Goal: Information Seeking & Learning: Learn about a topic

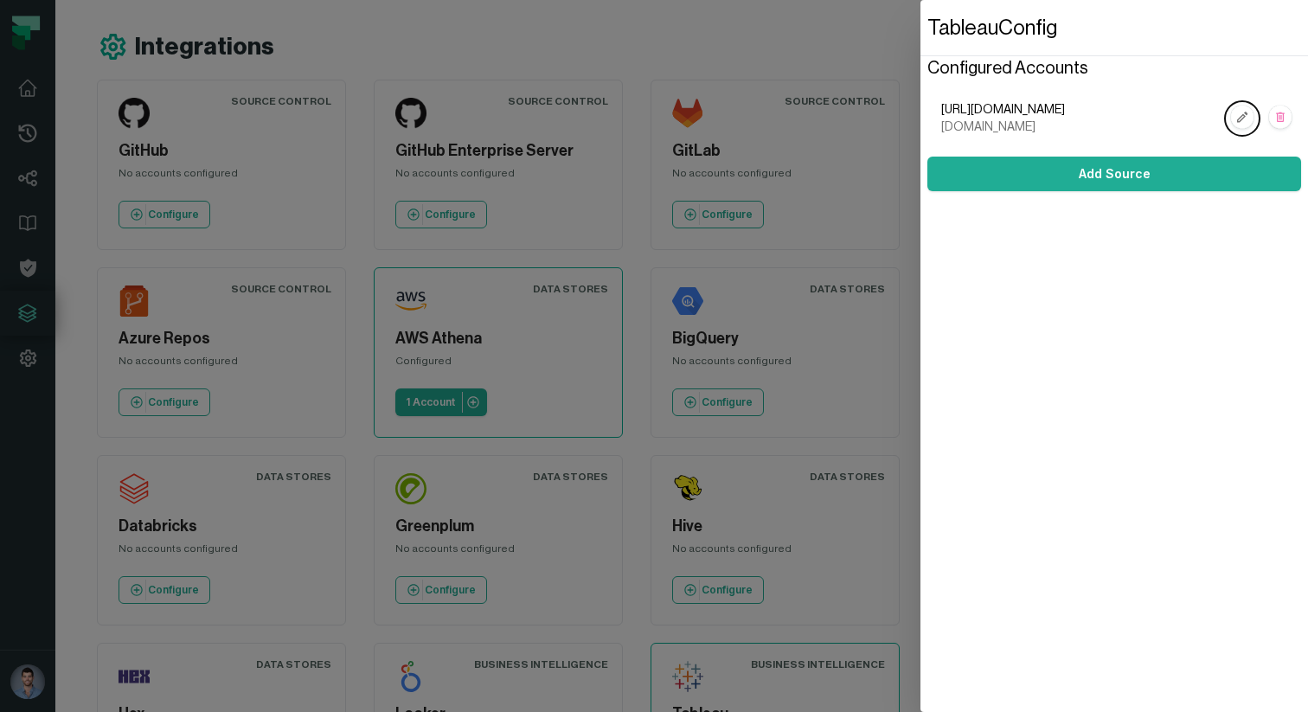
click at [920, 181] on dialog "Tableau Config Configured Accounts https://us-west-2b.online.tableau.com/,hello…" at bounding box center [1113, 356] width 387 height 712
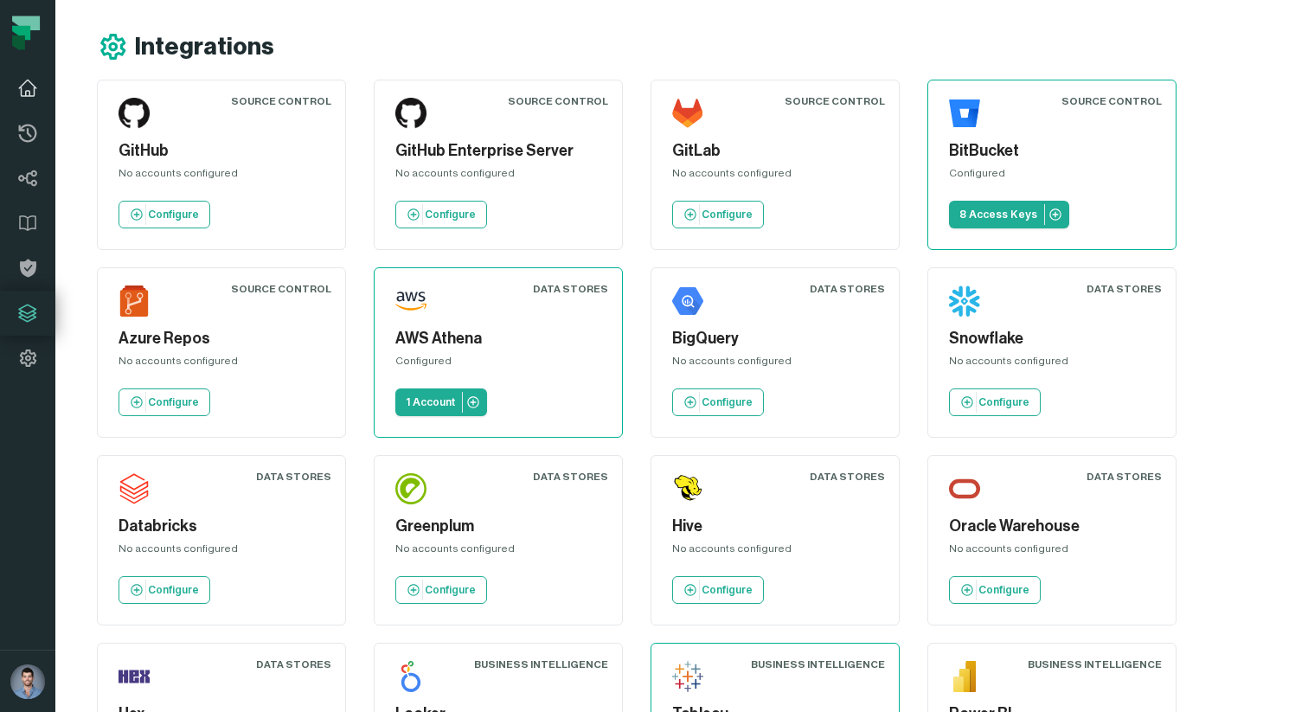
click at [6, 89] on link "Dashboard" at bounding box center [27, 88] width 55 height 45
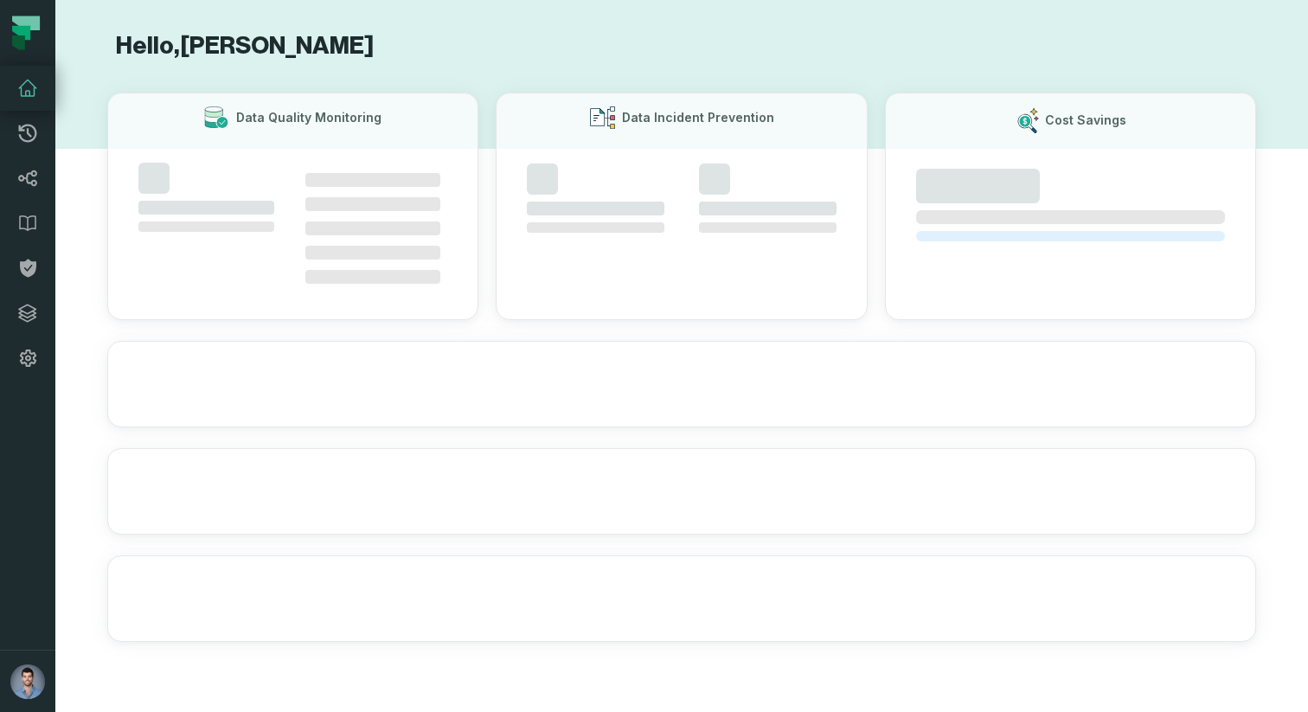
click at [22, 89] on icon at bounding box center [27, 88] width 21 height 21
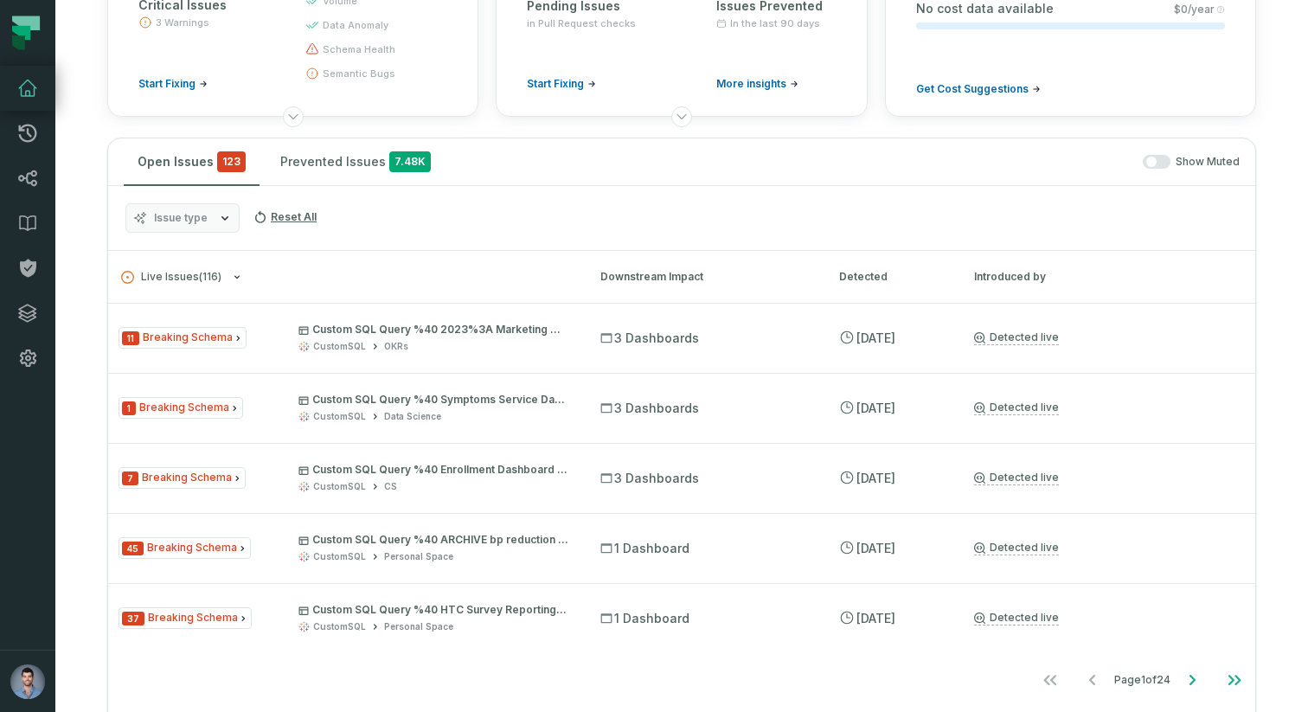
scroll to position [260, 0]
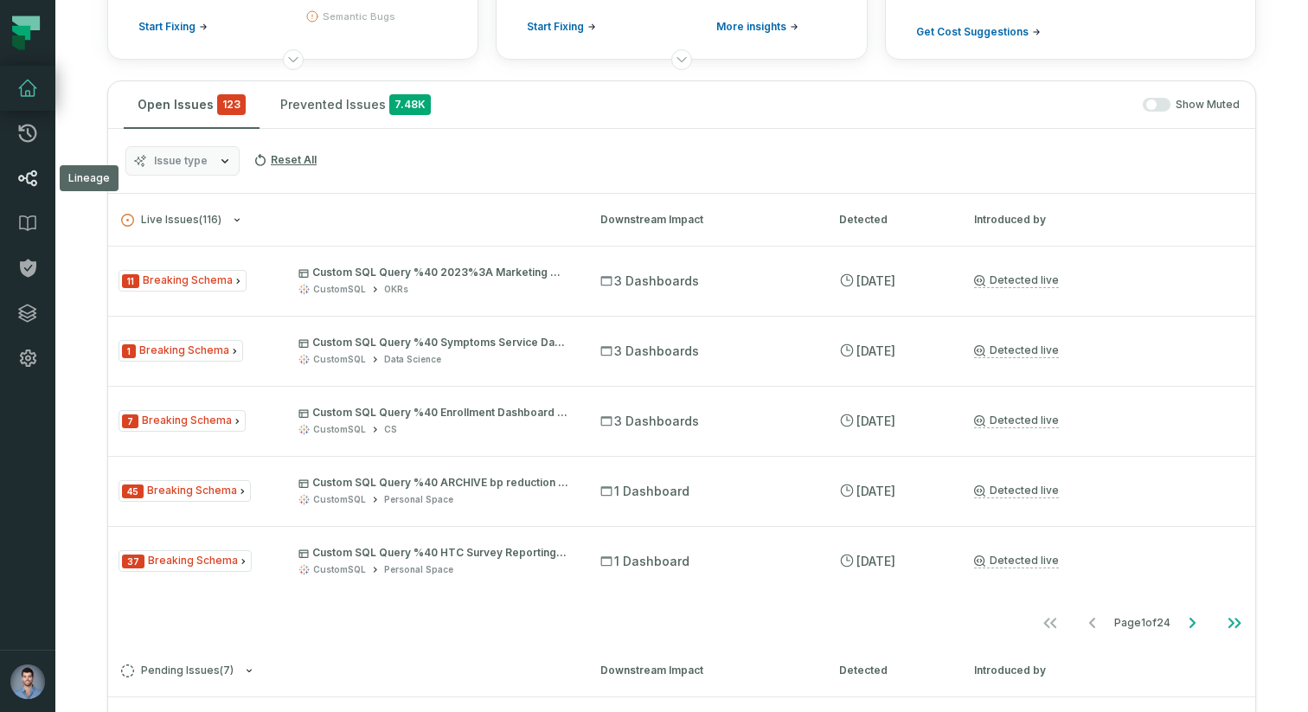
click at [43, 189] on link "Lineage" at bounding box center [27, 178] width 55 height 45
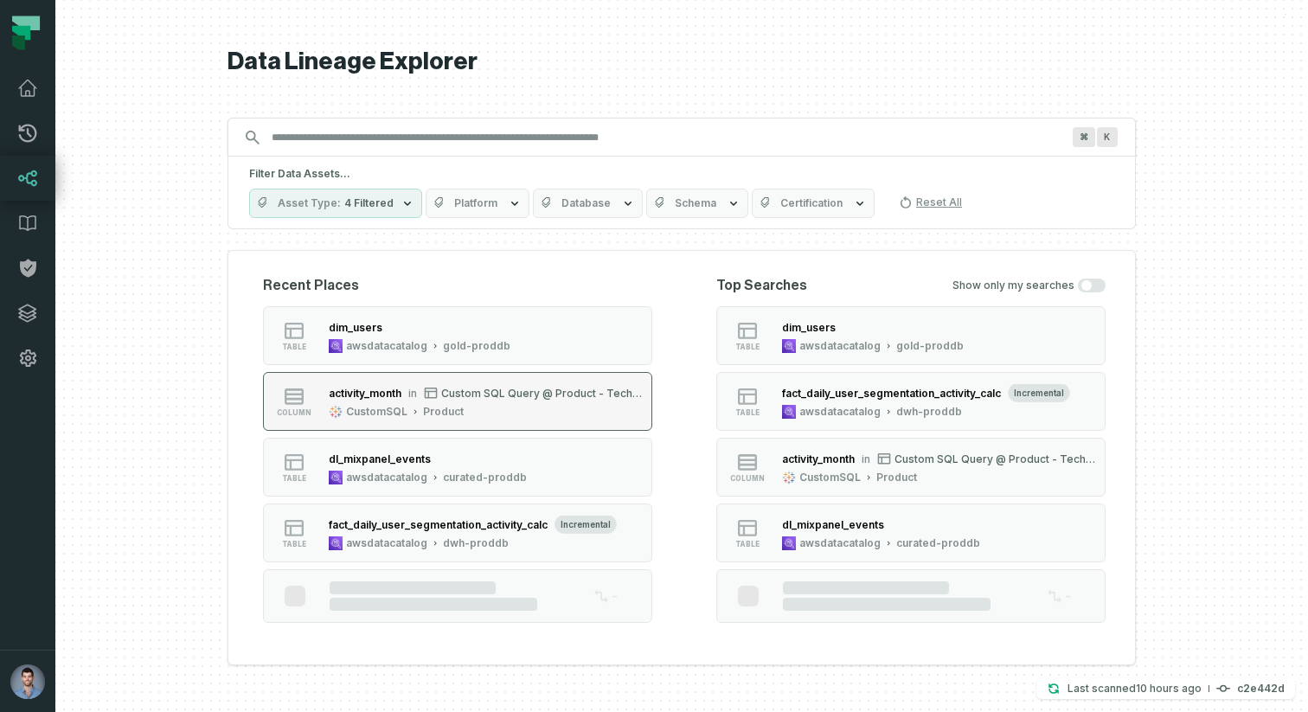
click at [460, 412] on div "Product" at bounding box center [443, 412] width 41 height 14
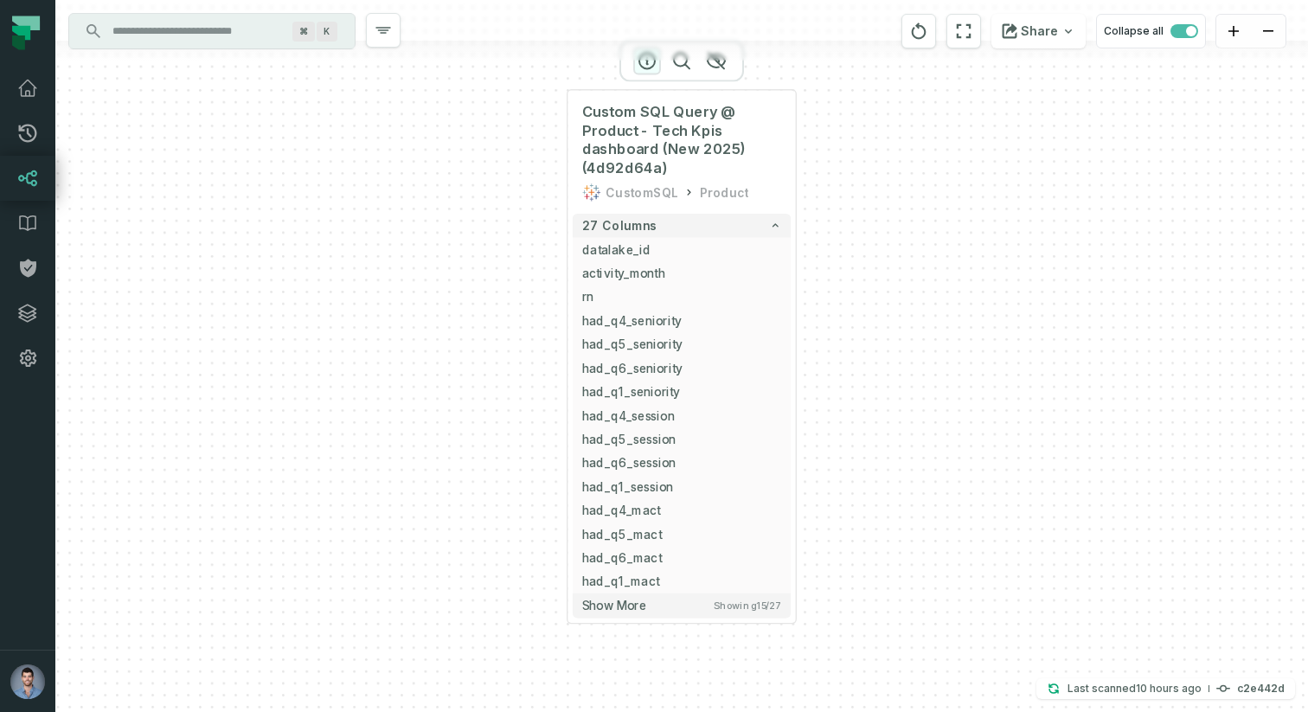
click at [646, 64] on icon "button" at bounding box center [647, 60] width 21 height 21
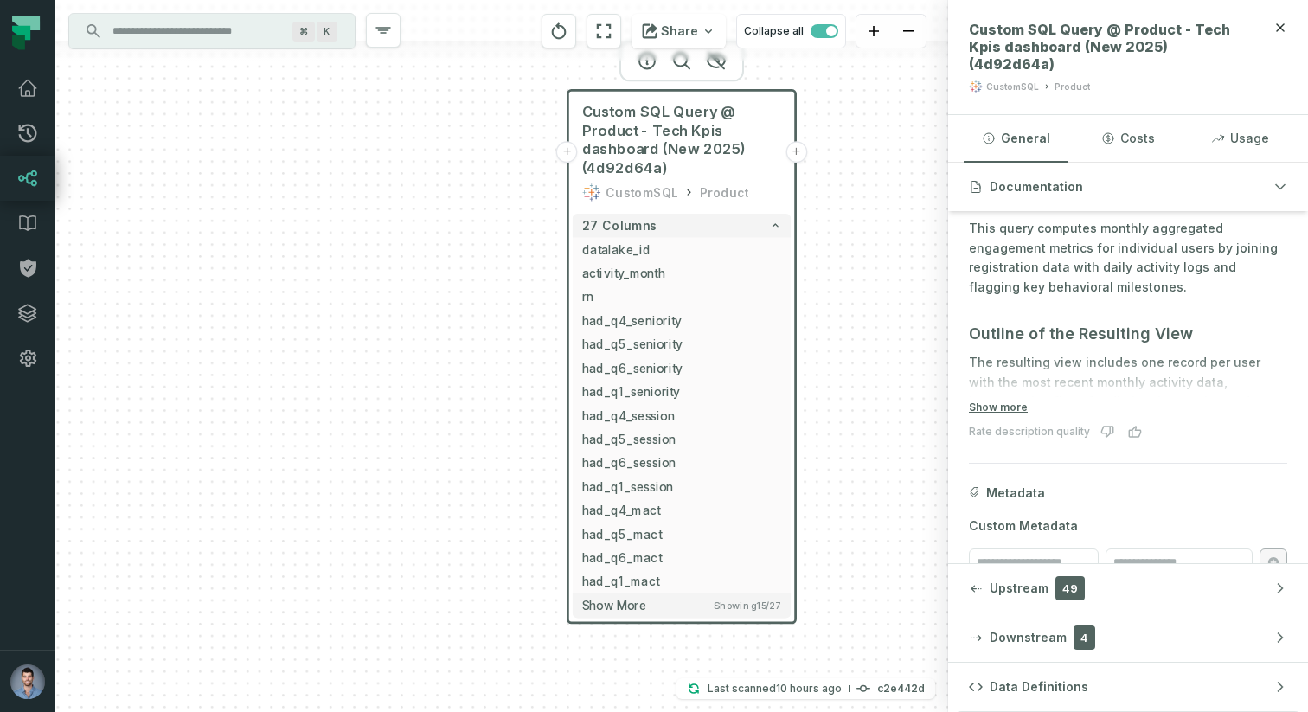
scroll to position [223, 0]
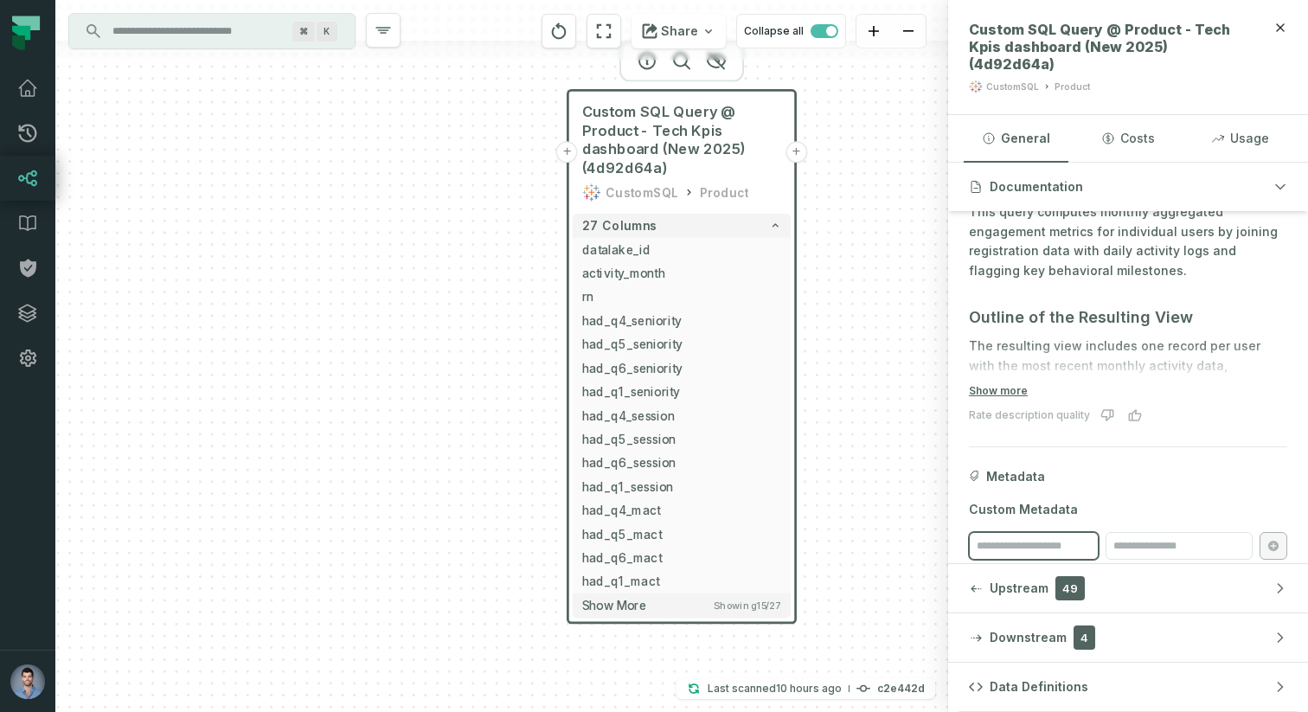
click at [1007, 532] on input "search" at bounding box center [1034, 546] width 130 height 28
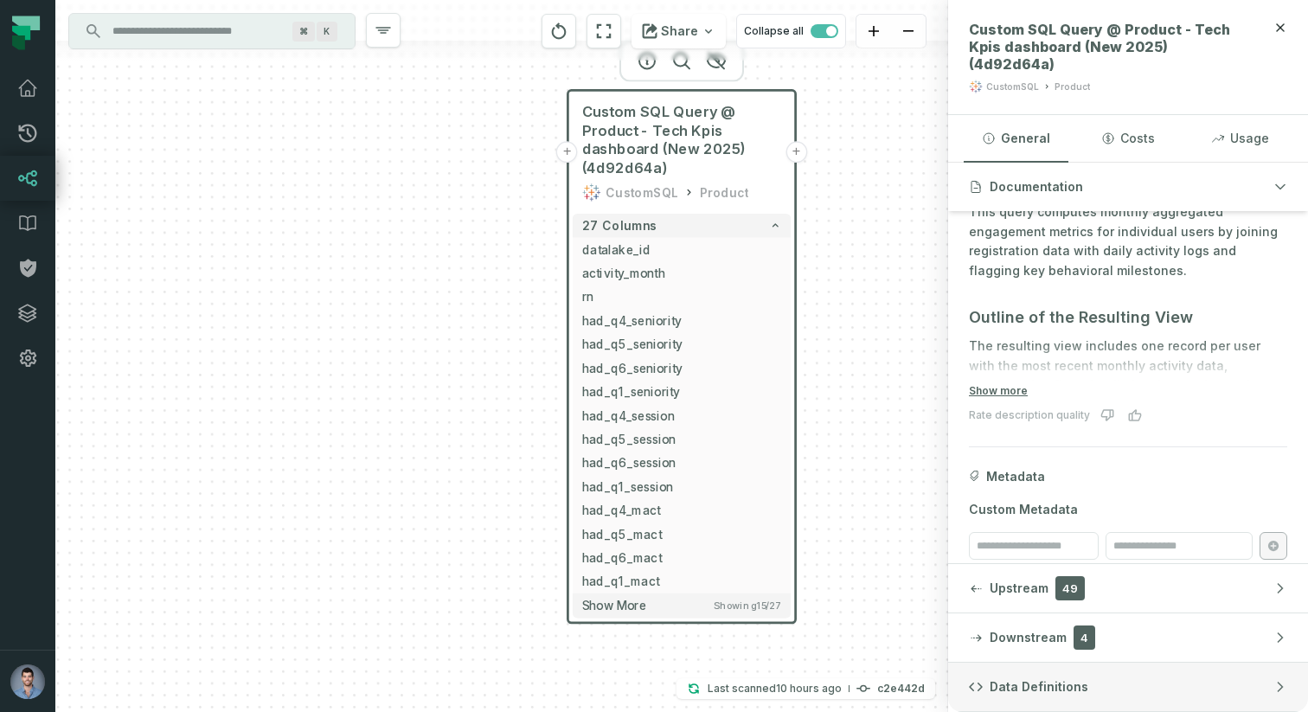
click at [1001, 689] on span "Data Definitions" at bounding box center [1038, 686] width 99 height 17
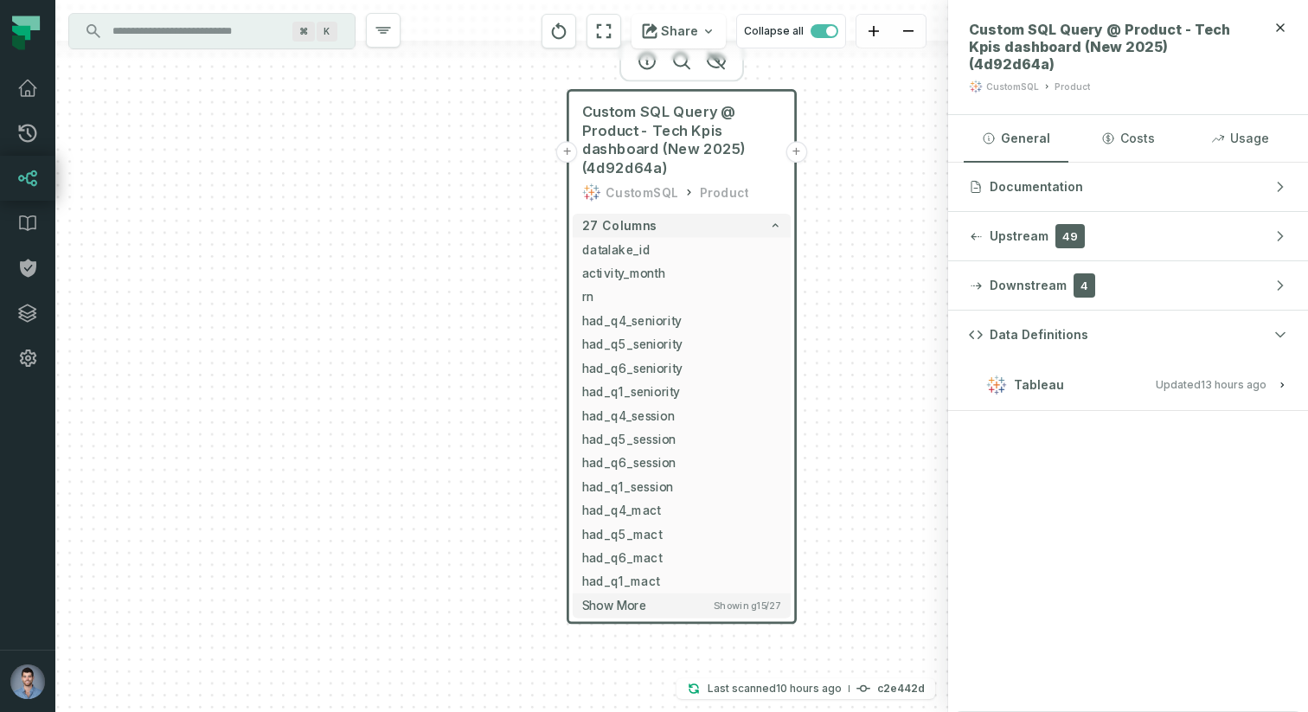
click at [1060, 376] on button "Tableau Updated 9/9/2025, 1:01:24 AM" at bounding box center [1128, 384] width 318 height 23
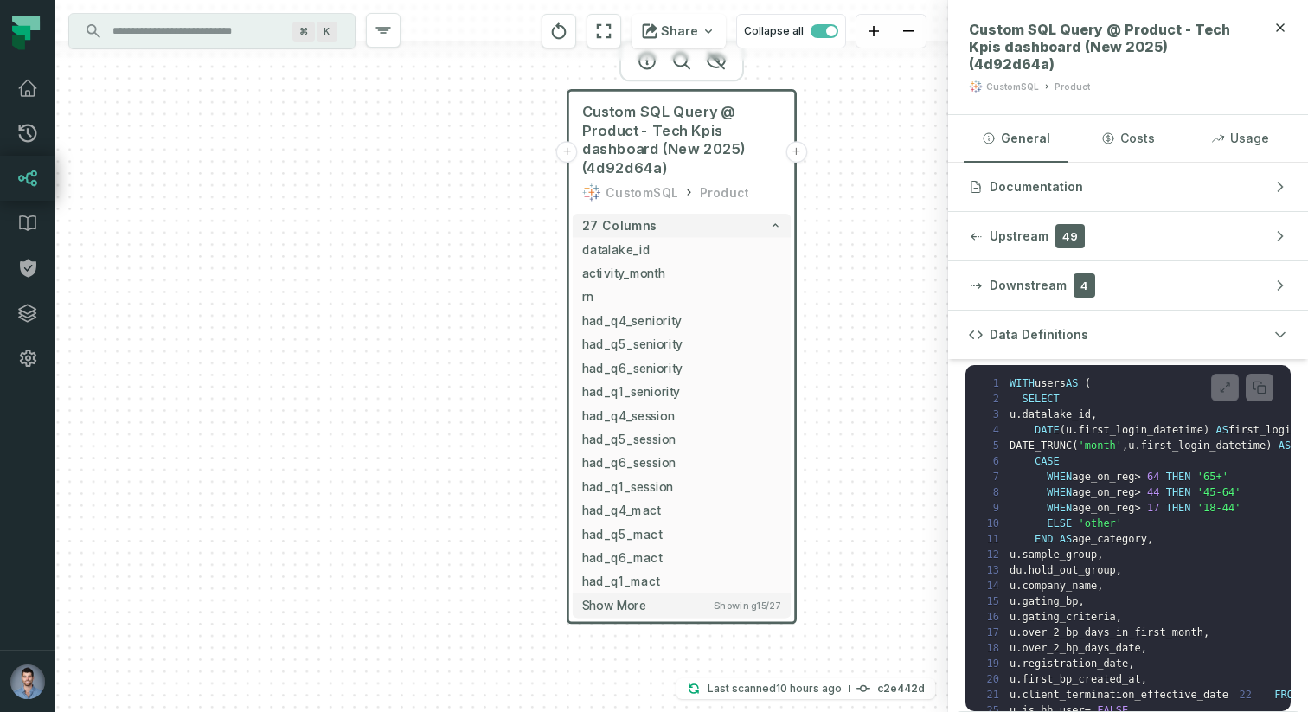
scroll to position [0, 0]
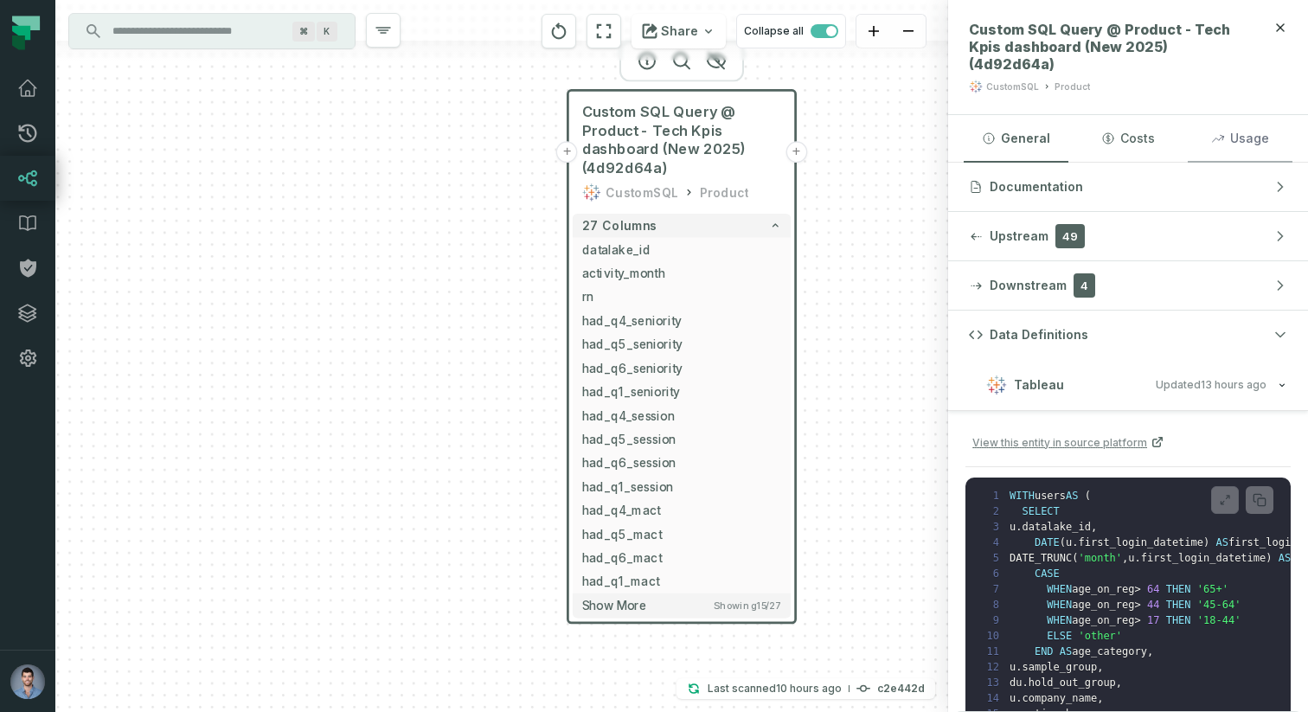
click at [1219, 131] on icon "button" at bounding box center [1218, 138] width 14 height 14
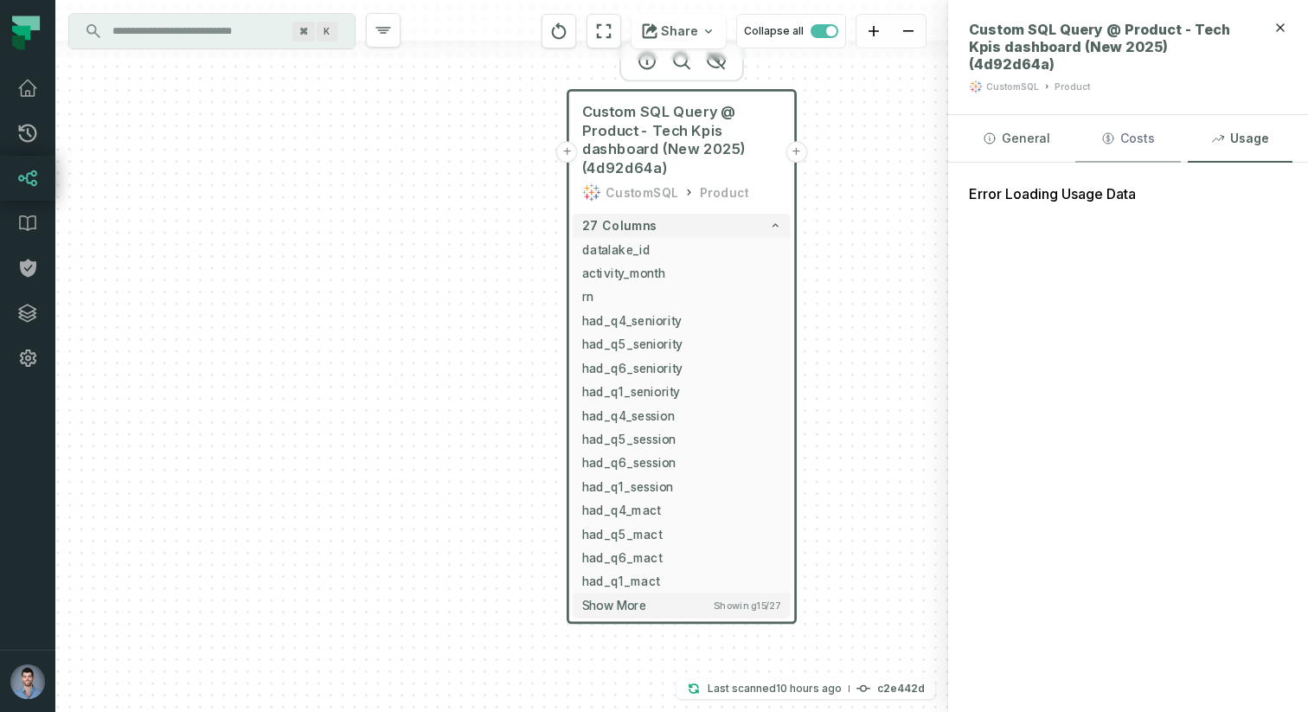
click at [1114, 136] on button "Costs" at bounding box center [1127, 138] width 105 height 47
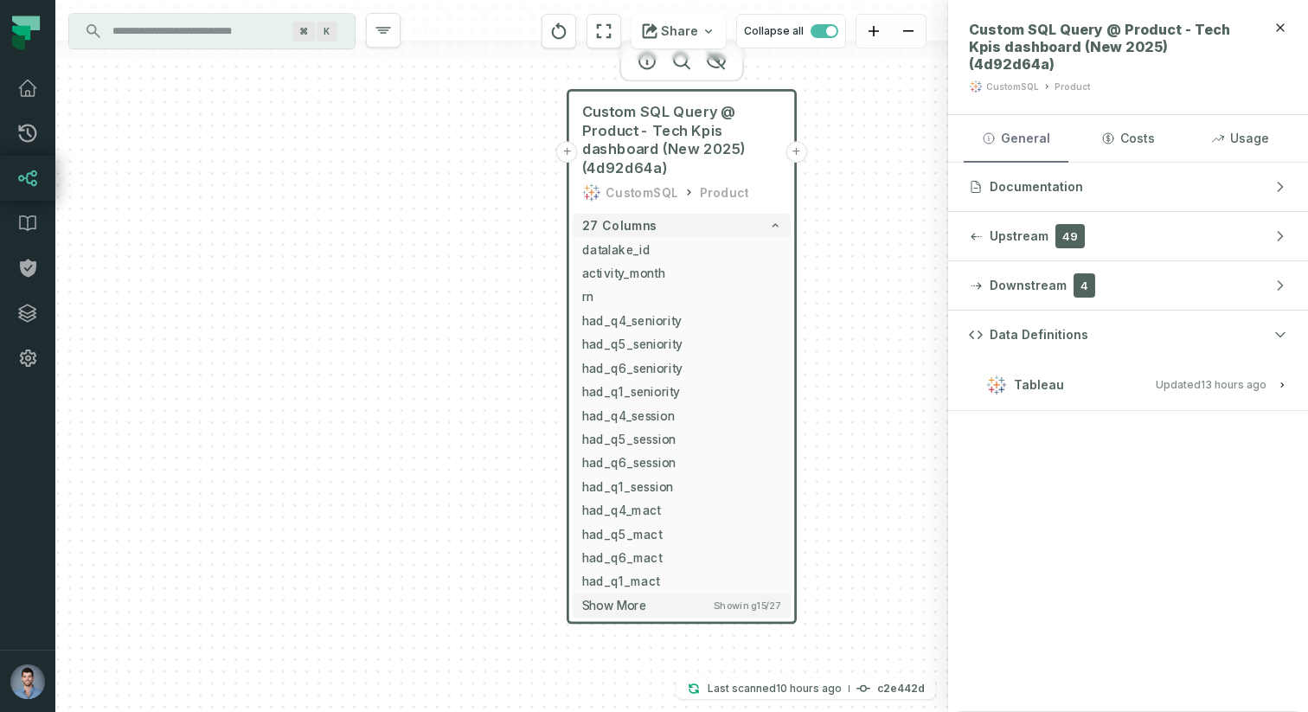
click at [993, 131] on icon "button" at bounding box center [989, 138] width 14 height 14
click at [1198, 121] on button "Usage" at bounding box center [1239, 138] width 105 height 47
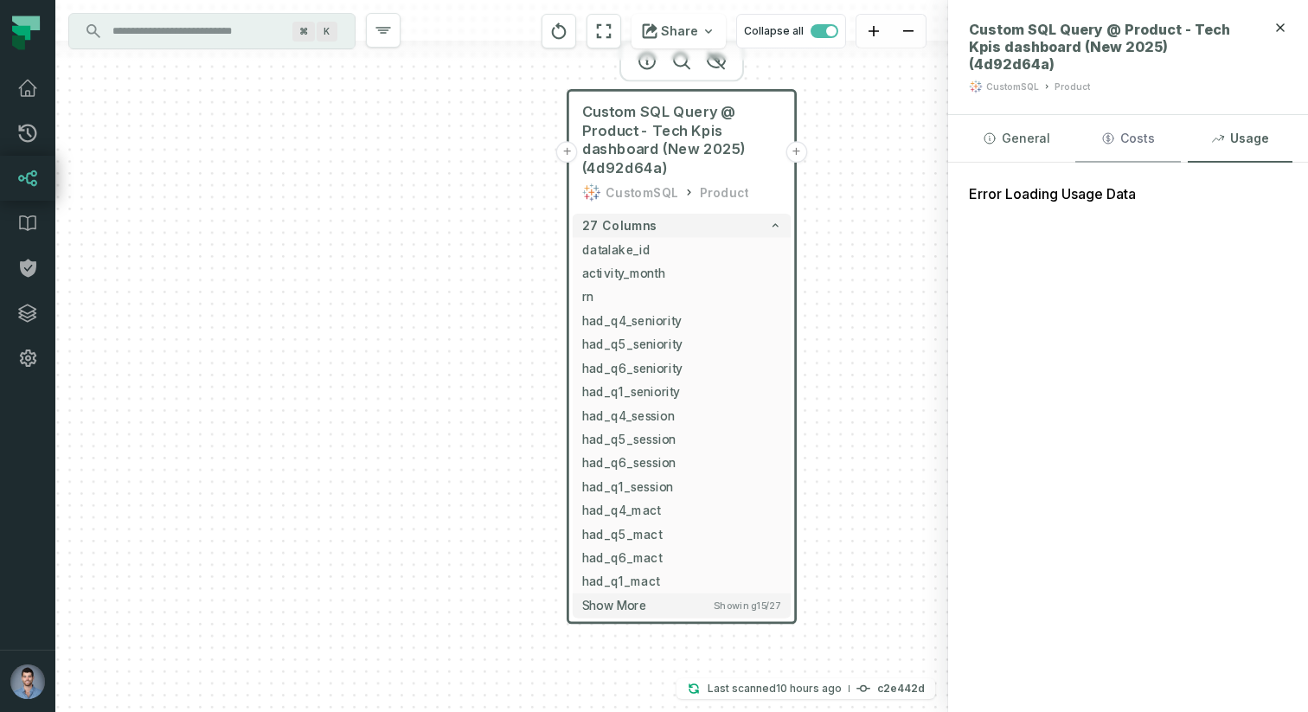
click at [1136, 131] on button "Costs" at bounding box center [1127, 138] width 105 height 47
click at [999, 122] on button "General" at bounding box center [1015, 138] width 105 height 47
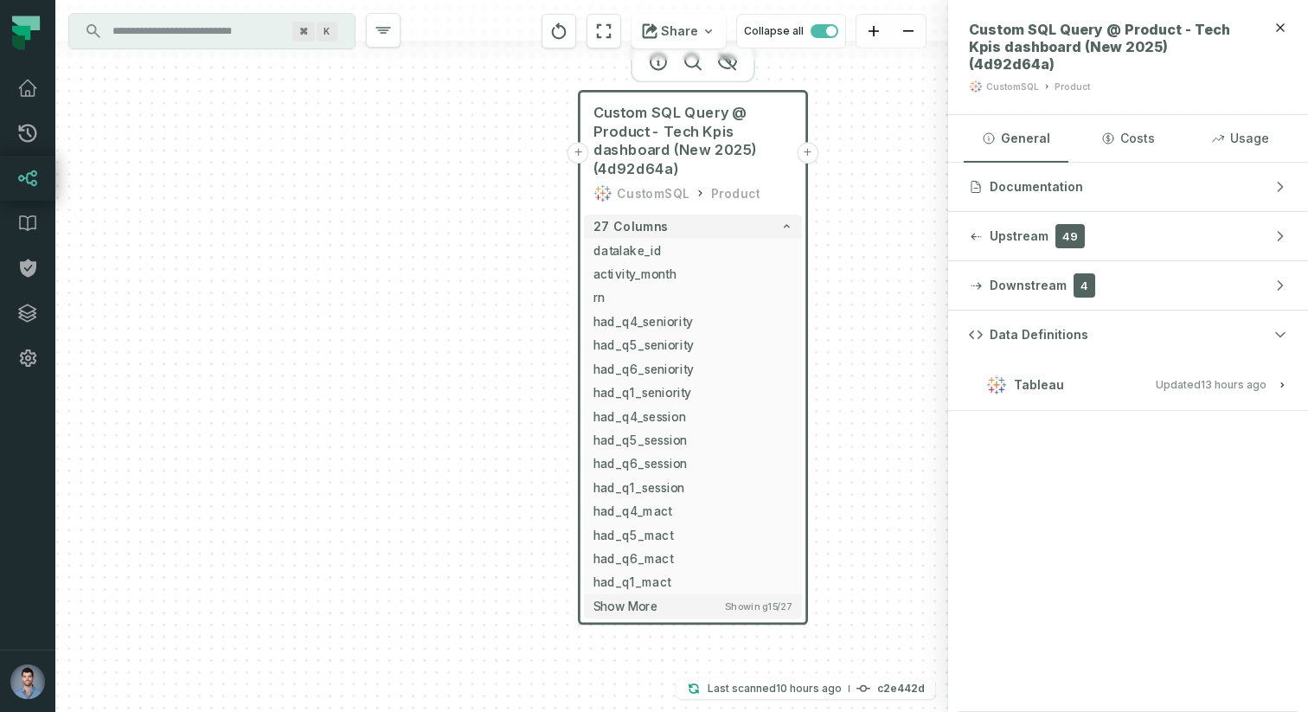
drag, startPoint x: 381, startPoint y: 354, endPoint x: 392, endPoint y: 355, distance: 11.3
click at [392, 355] on div "+ Custom SQL Query @ Product - Tech Kpis dashboard (New 2025) (4d92d64a) Custom…" at bounding box center [501, 356] width 893 height 712
click at [579, 157] on button "+" at bounding box center [578, 153] width 22 height 22
